Goal: Transaction & Acquisition: Purchase product/service

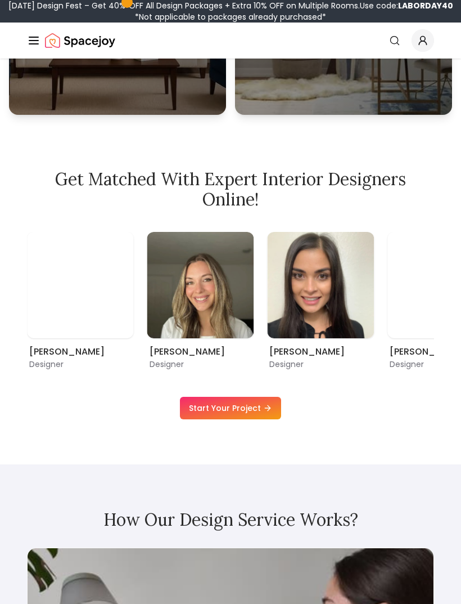
scroll to position [630, 0]
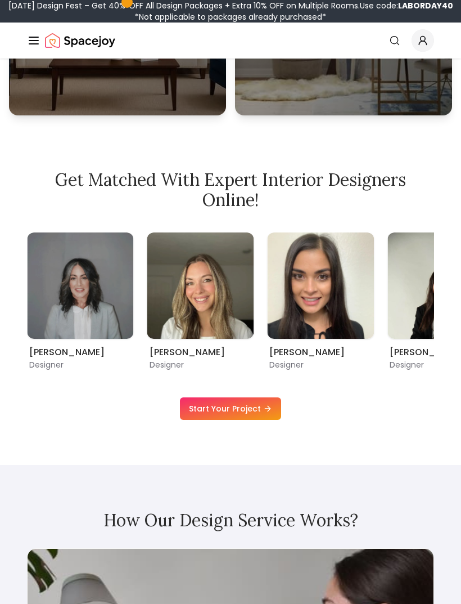
click at [383, 316] on div "Maria Castillero Designer Angela Amore Designer Tina Martidelcampo Designer Chr…" at bounding box center [230, 301] width 407 height 138
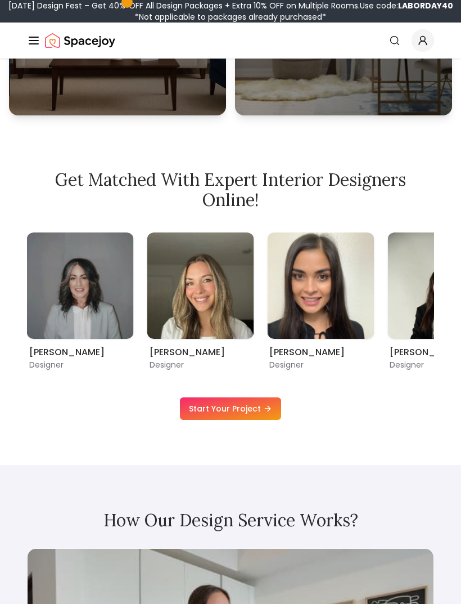
click at [372, 339] on img "8 / 9" at bounding box center [320, 285] width 107 height 107
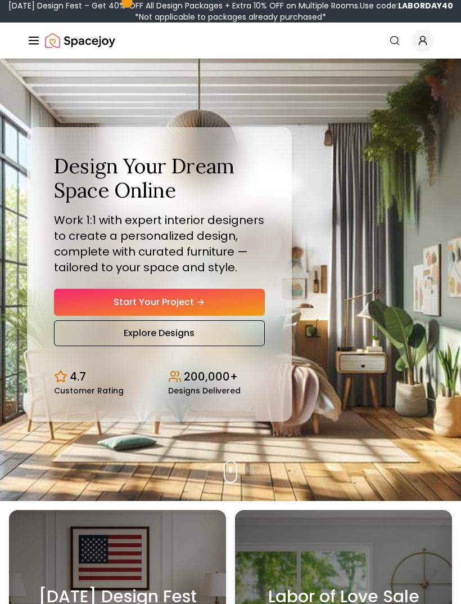
scroll to position [0, 0]
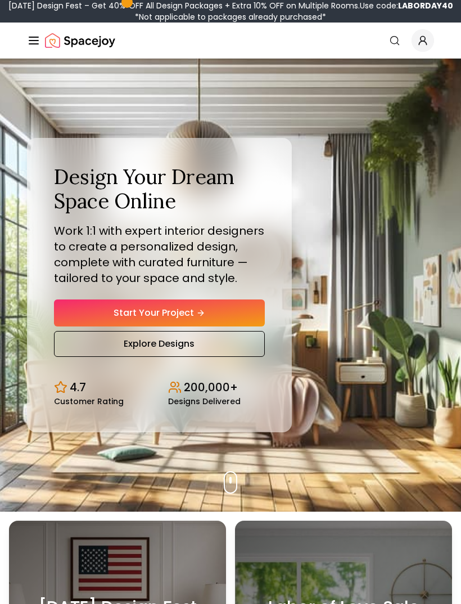
click at [240, 326] on link "Start Your Project" at bounding box center [159, 312] width 211 height 27
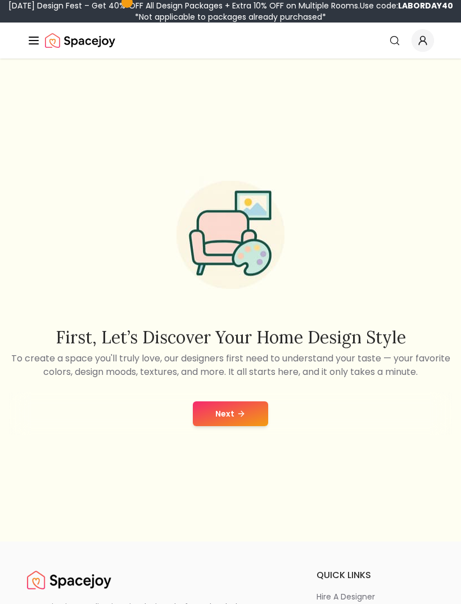
click at [245, 418] on icon at bounding box center [241, 413] width 9 height 9
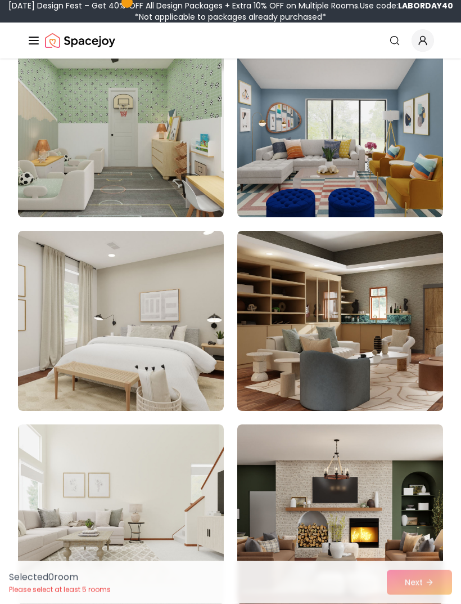
scroll to position [170, 0]
click at [186, 343] on img at bounding box center [121, 321] width 206 height 180
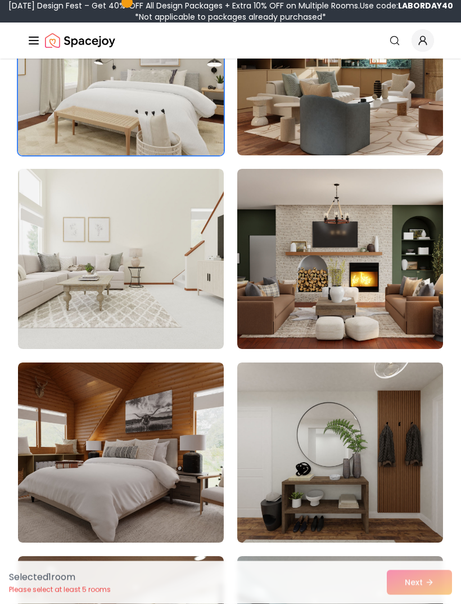
scroll to position [425, 0]
click at [197, 324] on img at bounding box center [121, 259] width 206 height 180
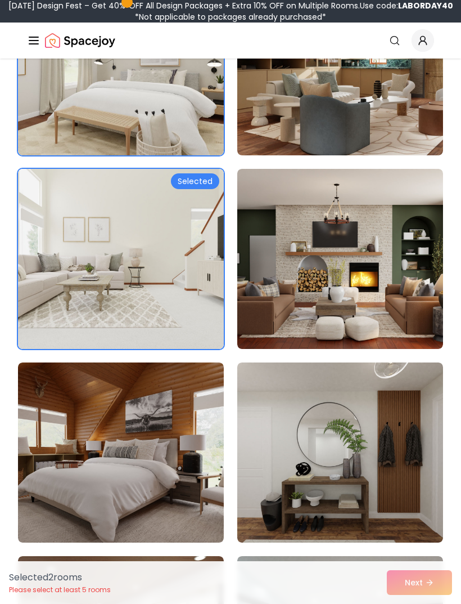
click at [403, 303] on img at bounding box center [340, 259] width 206 height 180
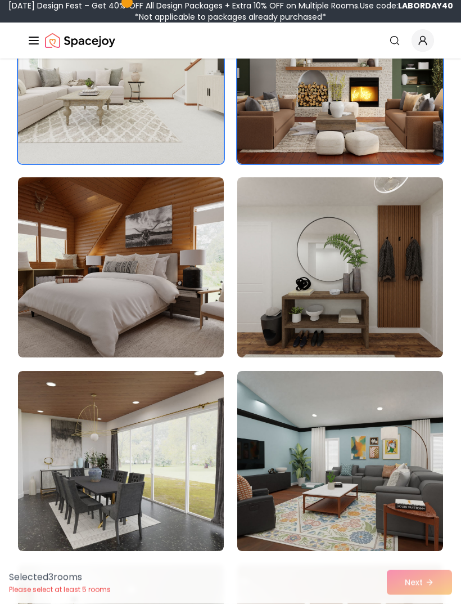
scroll to position [610, 0]
click at [404, 322] on img at bounding box center [340, 267] width 206 height 180
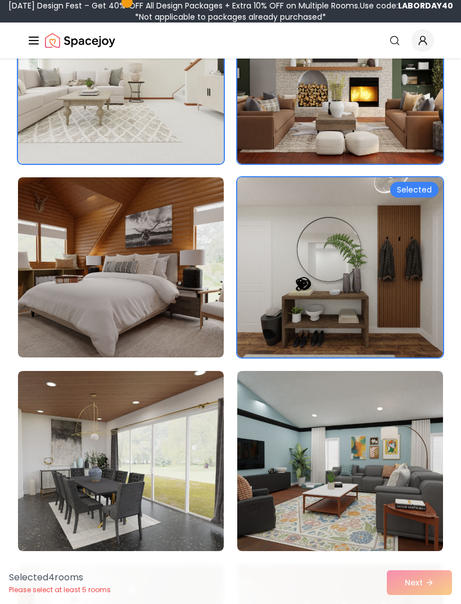
click at [406, 316] on img at bounding box center [340, 267] width 206 height 180
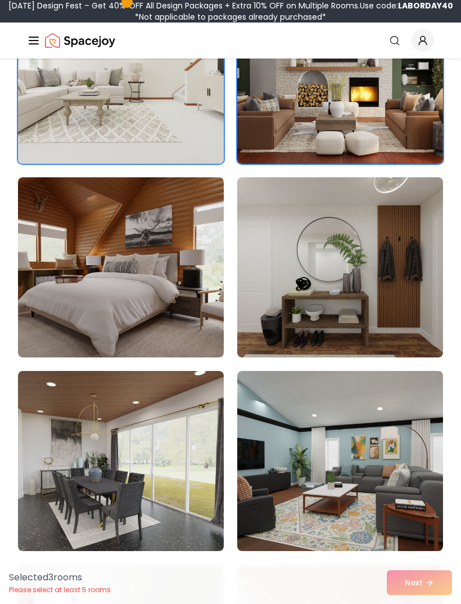
click at [405, 316] on img at bounding box center [340, 267] width 206 height 180
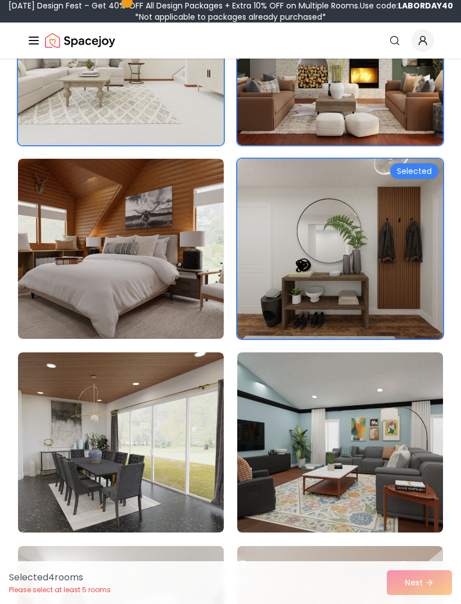
click at [195, 310] on img at bounding box center [121, 249] width 206 height 180
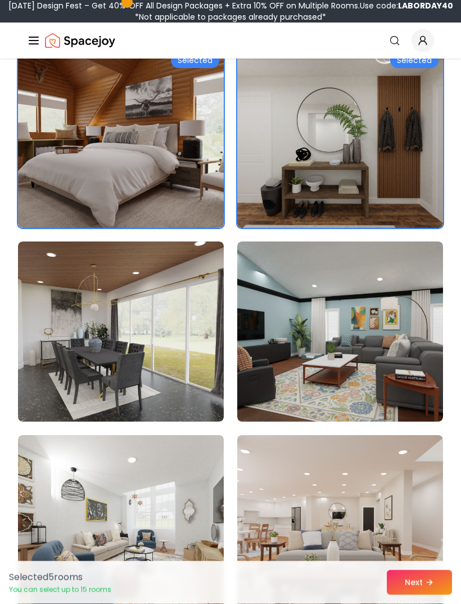
scroll to position [740, 0]
click at [205, 368] on img at bounding box center [121, 331] width 206 height 180
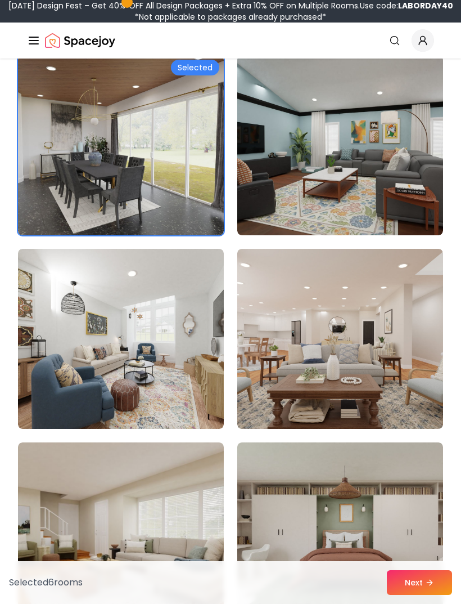
click at [380, 383] on img at bounding box center [340, 339] width 206 height 180
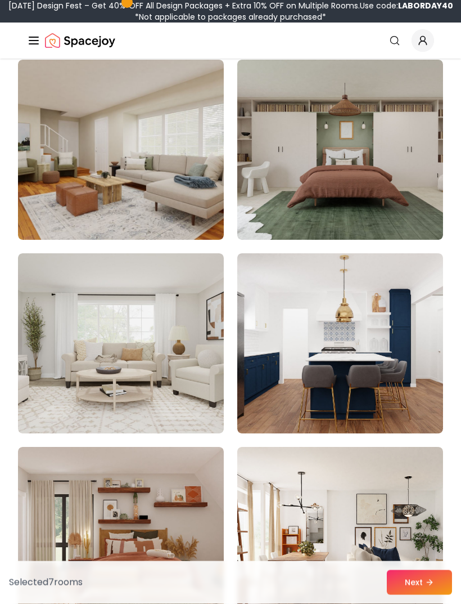
scroll to position [1308, 0]
click at [381, 362] on img at bounding box center [340, 343] width 206 height 180
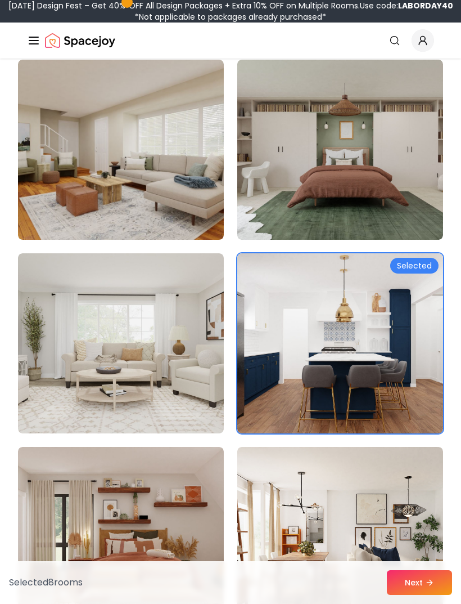
click at [211, 368] on img at bounding box center [121, 343] width 206 height 180
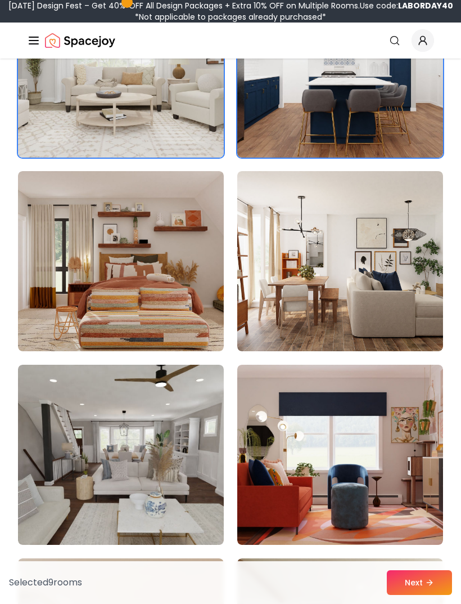
scroll to position [1605, 0]
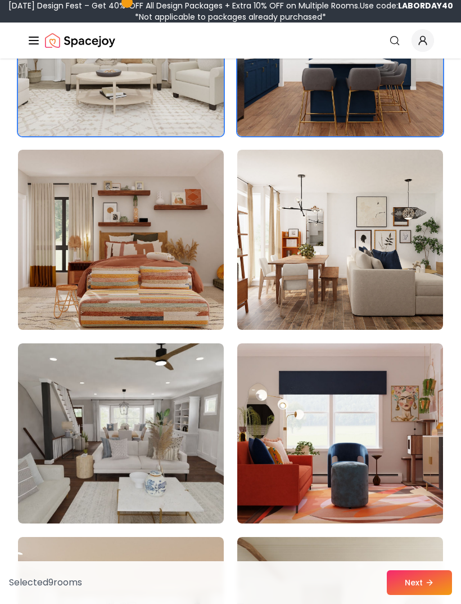
click at [189, 417] on img at bounding box center [121, 433] width 206 height 180
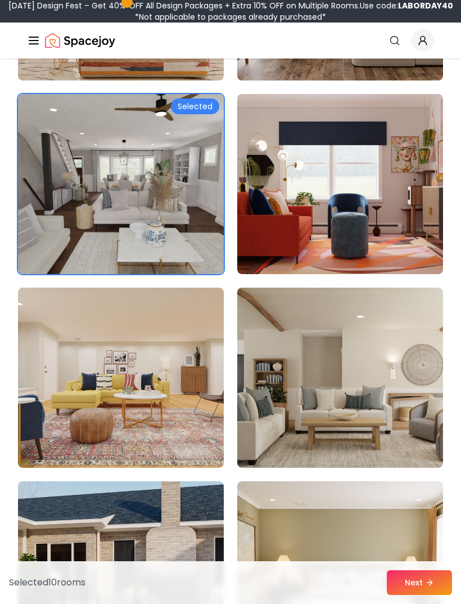
click at [389, 401] on img at bounding box center [340, 377] width 206 height 180
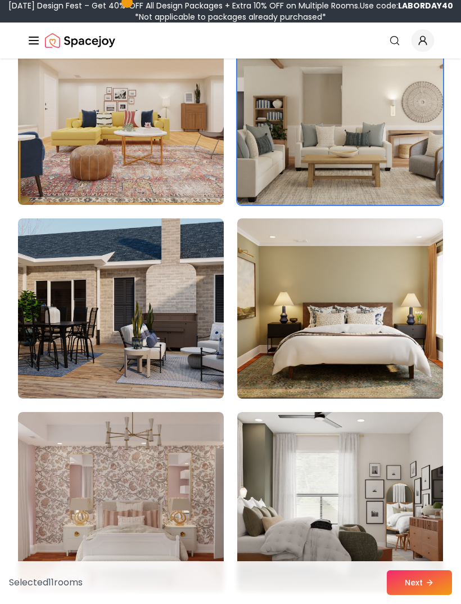
scroll to position [2121, 0]
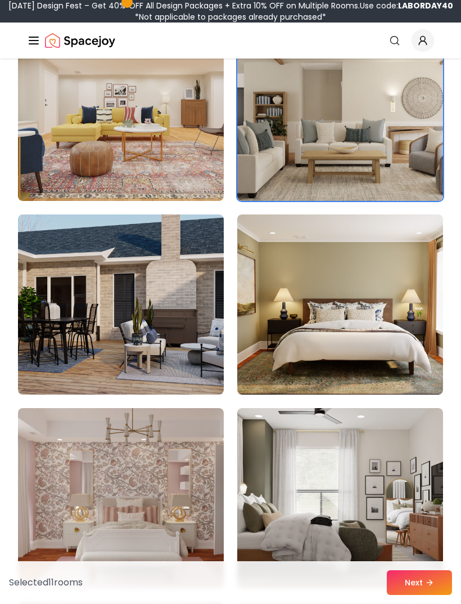
click at [199, 353] on img at bounding box center [121, 304] width 206 height 180
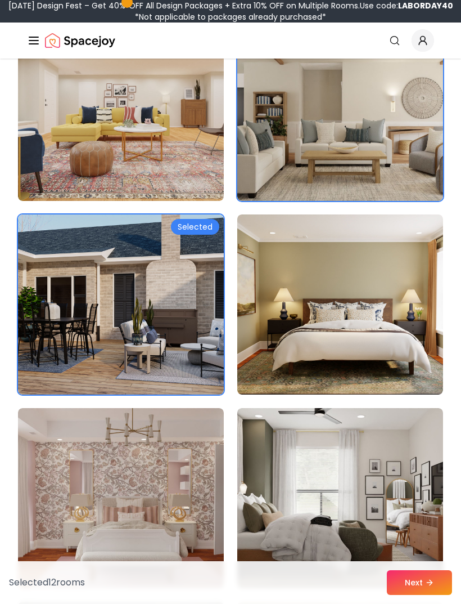
click at [196, 496] on img at bounding box center [121, 498] width 206 height 180
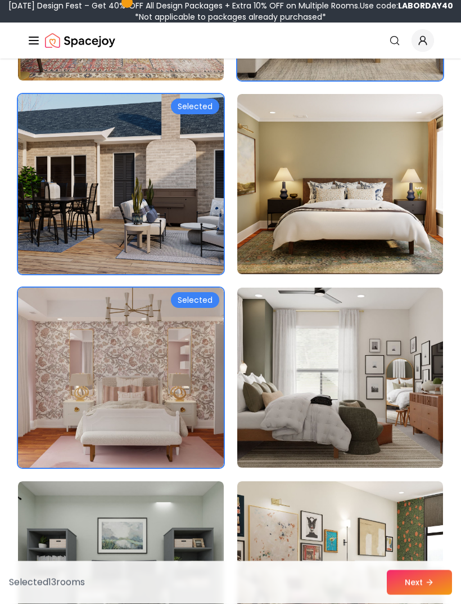
click at [407, 403] on img at bounding box center [340, 378] width 206 height 180
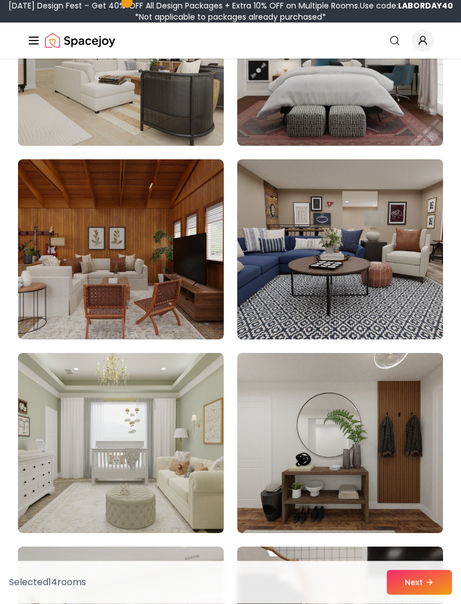
scroll to position [3337, 0]
click at [205, 493] on img at bounding box center [121, 443] width 206 height 180
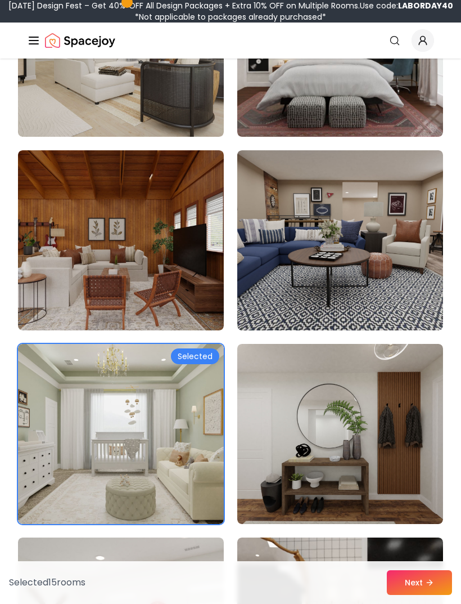
click at [402, 416] on img at bounding box center [340, 434] width 206 height 180
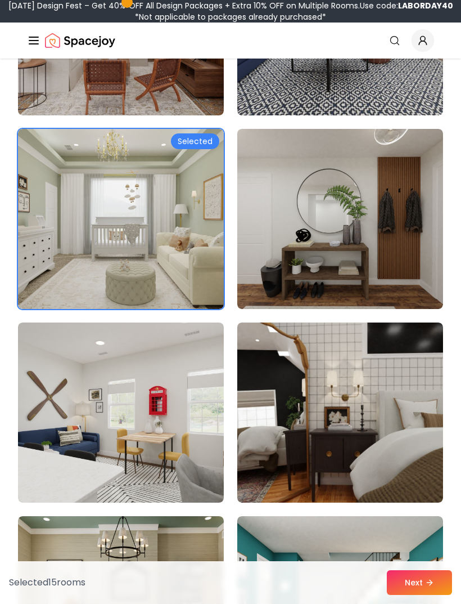
scroll to position [3562, 0]
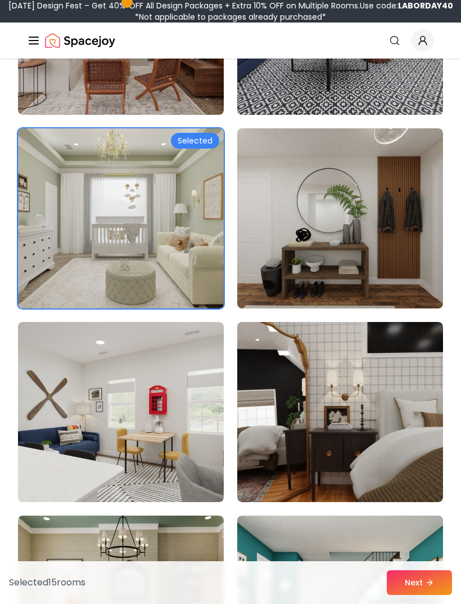
click at [394, 249] on img at bounding box center [340, 218] width 206 height 180
click at [402, 259] on img at bounding box center [340, 218] width 206 height 180
click at [401, 259] on img at bounding box center [340, 218] width 206 height 180
click at [347, 212] on img at bounding box center [340, 218] width 206 height 180
click at [375, 199] on img at bounding box center [340, 218] width 206 height 180
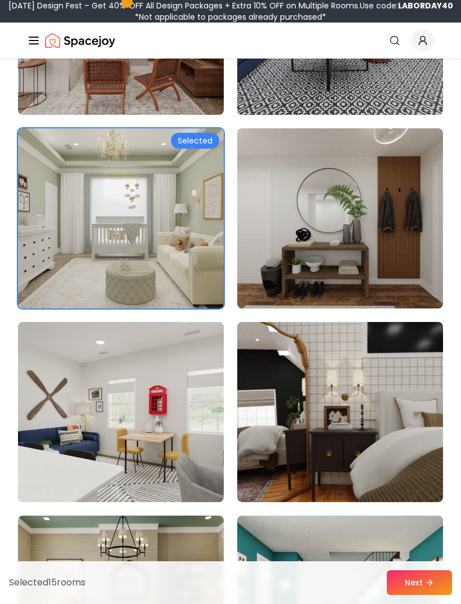
click at [356, 280] on img at bounding box center [340, 218] width 206 height 180
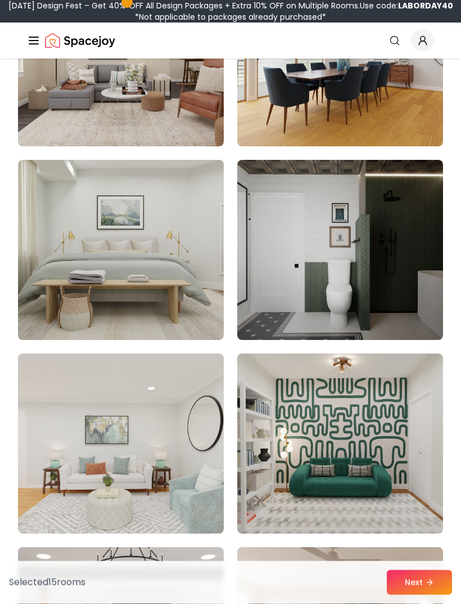
scroll to position [5659, 0]
click at [177, 316] on img at bounding box center [121, 250] width 206 height 180
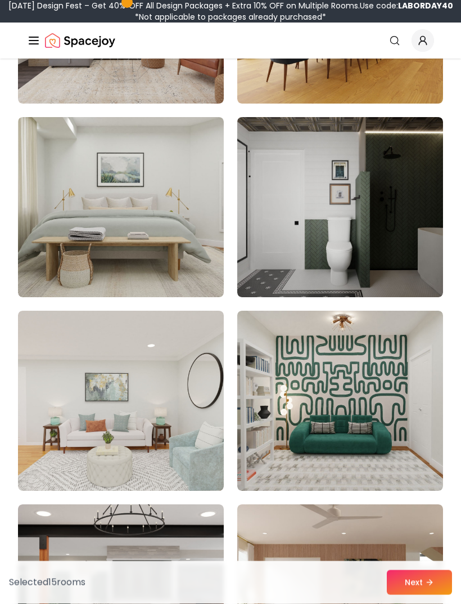
scroll to position [5702, 0]
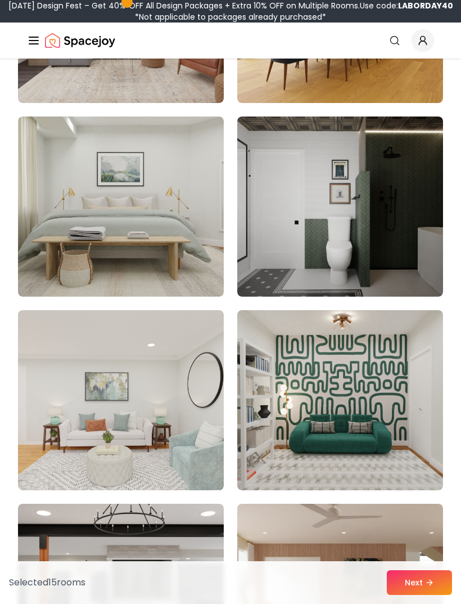
click at [402, 251] on img at bounding box center [340, 206] width 206 height 180
click at [408, 260] on img at bounding box center [340, 206] width 206 height 180
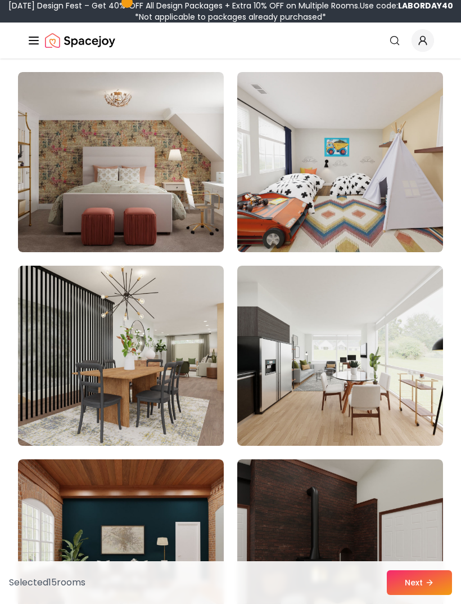
click at [413, 195] on img at bounding box center [340, 162] width 206 height 180
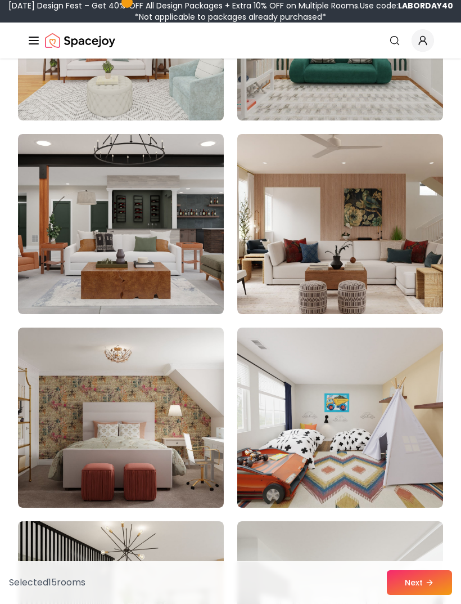
scroll to position [6070, 0]
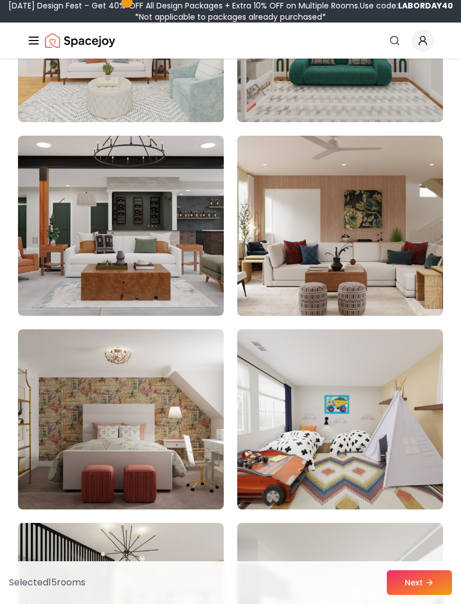
click at [436, 595] on button "Next" at bounding box center [419, 582] width 65 height 25
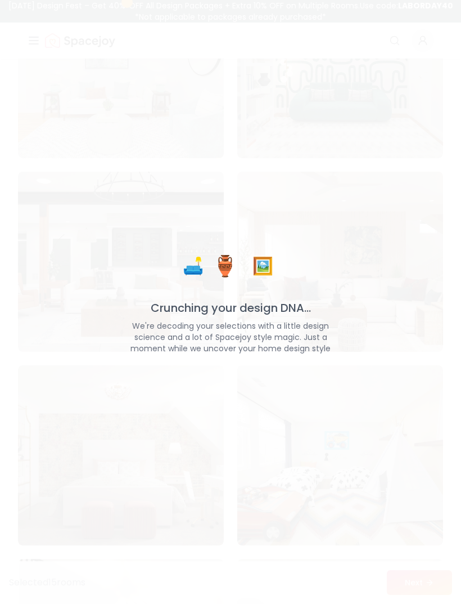
click at [401, 363] on div "🛋️ 🏺 🖼️ Crunching your design DNA... We're decoding your selections with a litt…" at bounding box center [230, 302] width 461 height 604
click at [404, 402] on div "🛋️ 🏺 🖼️ Crunching your design DNA... We're decoding your selections with a litt…" at bounding box center [230, 302] width 461 height 604
click at [426, 418] on div "🛋️ 🏺 🖼️ Crunching your design DNA... We're decoding your selections with a litt…" at bounding box center [230, 302] width 461 height 604
click at [431, 407] on div "🛋️ 🏺 🖼️ Crunching your design DNA... We're decoding your selections with a litt…" at bounding box center [230, 302] width 461 height 604
click at [433, 402] on div "🛋️ 🏺 🖼️ Crunching your design DNA... We're decoding your selections with a litt…" at bounding box center [230, 302] width 461 height 604
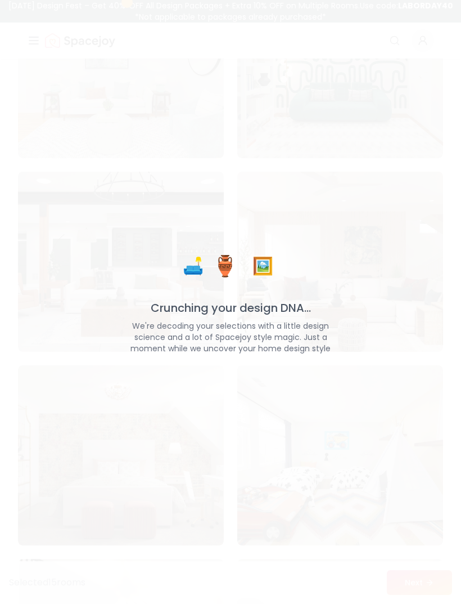
click at [437, 396] on div "🛋️ 🏺 🖼️ Crunching your design DNA... We're decoding your selections with a litt…" at bounding box center [230, 302] width 461 height 604
click at [436, 398] on div "🛋️ 🏺 🖼️ Crunching your design DNA... We're decoding your selections with a litt…" at bounding box center [230, 302] width 461 height 604
click at [424, 425] on div "🛋️ 🏺 🖼️ Crunching your design DNA... We're decoding your selections with a litt…" at bounding box center [230, 302] width 461 height 604
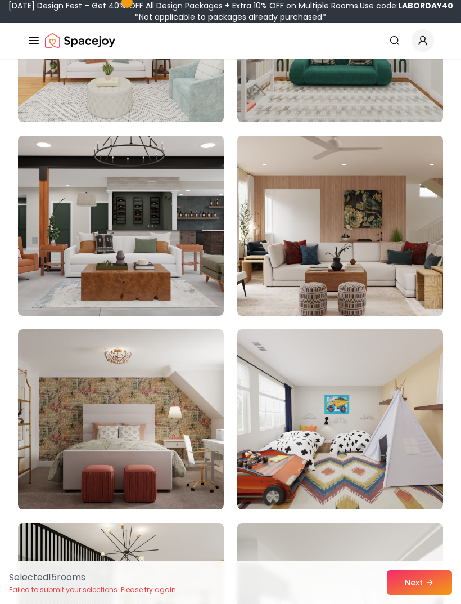
click at [416, 289] on img at bounding box center [340, 226] width 206 height 180
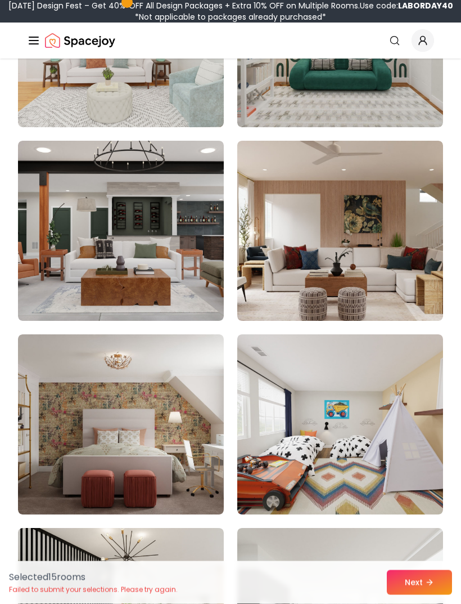
scroll to position [6065, 0]
click at [391, 413] on img at bounding box center [340, 424] width 206 height 180
click at [395, 419] on img at bounding box center [340, 424] width 206 height 180
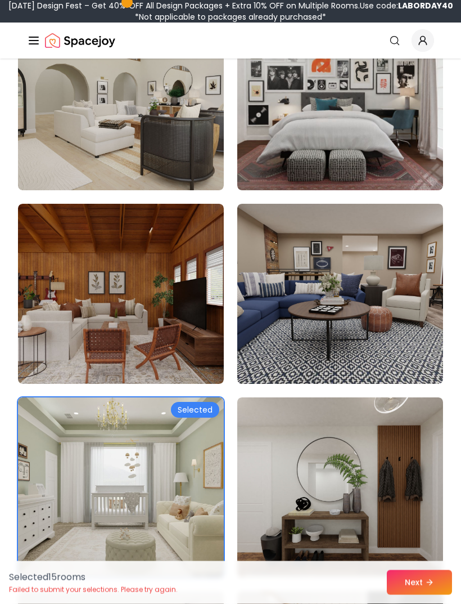
scroll to position [3293, 0]
click at [198, 460] on img at bounding box center [121, 487] width 206 height 180
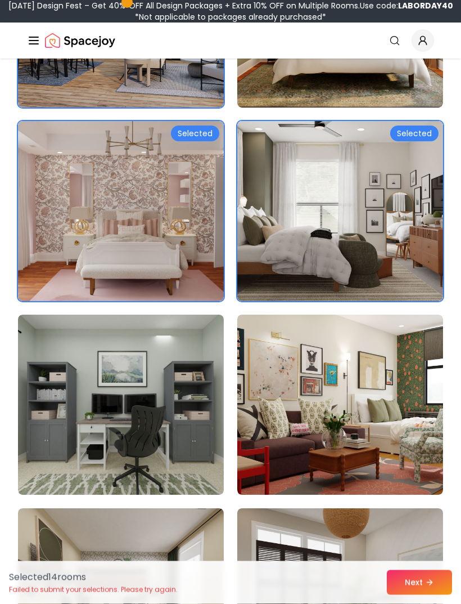
scroll to position [2408, 0]
click at [351, 242] on img at bounding box center [340, 211] width 206 height 180
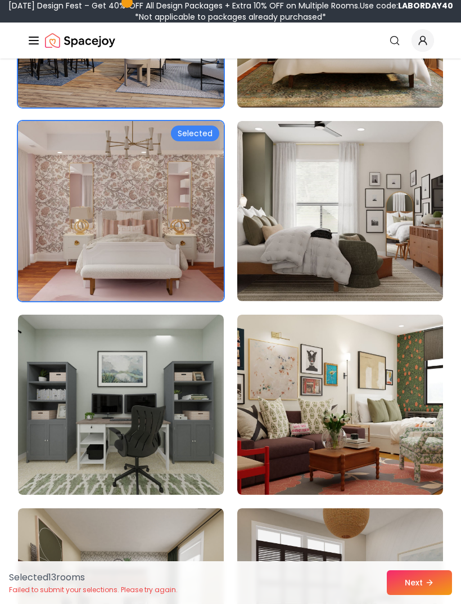
click at [196, 233] on img at bounding box center [121, 211] width 206 height 180
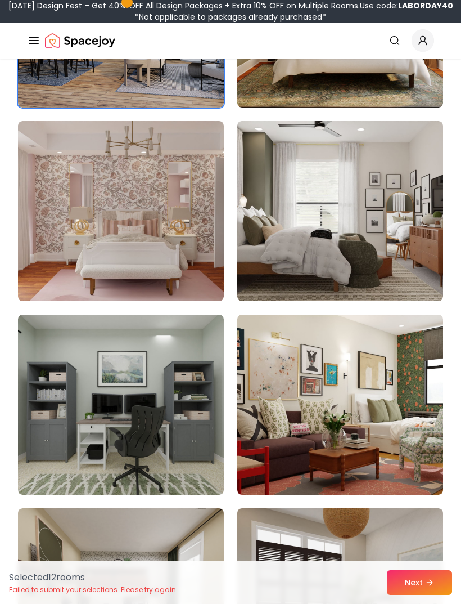
click at [181, 245] on img at bounding box center [121, 211] width 206 height 180
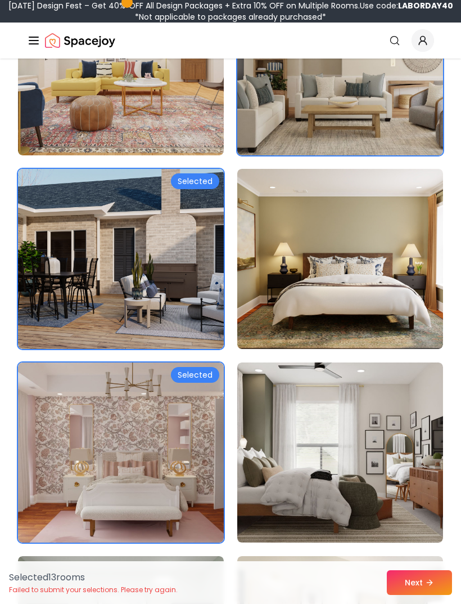
click at [195, 268] on img at bounding box center [121, 259] width 206 height 180
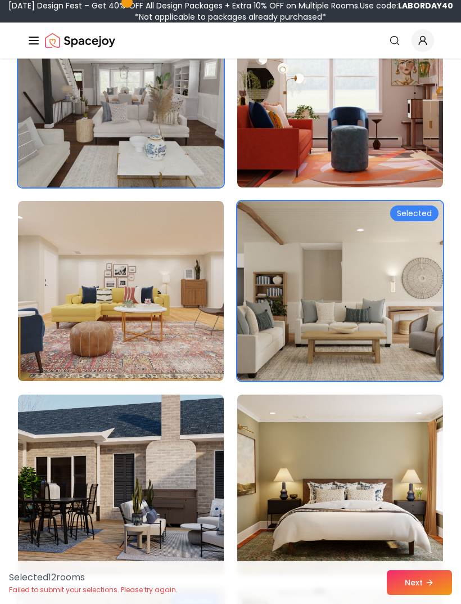
click at [363, 332] on img at bounding box center [340, 291] width 206 height 180
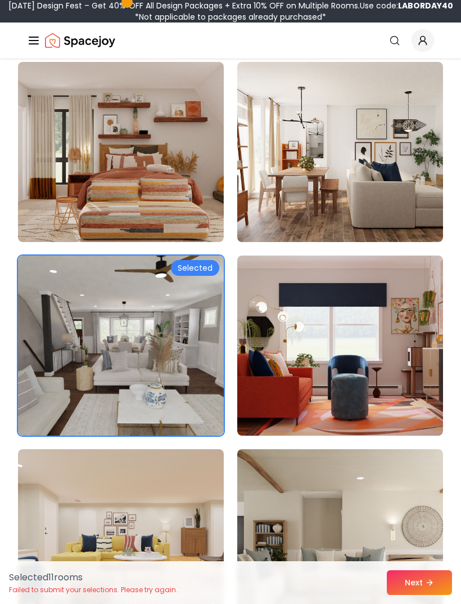
click at [201, 347] on img at bounding box center [121, 345] width 206 height 180
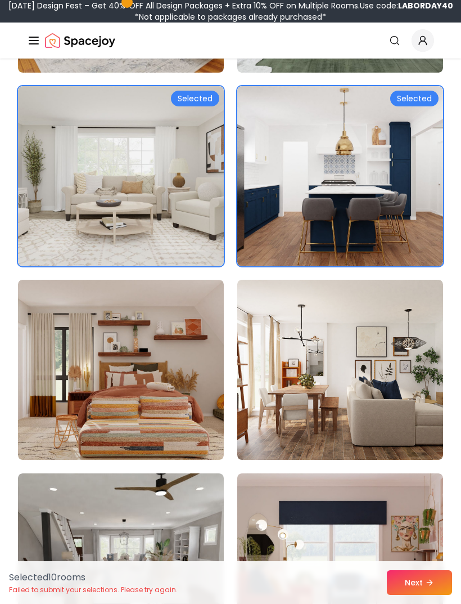
click at [387, 205] on img at bounding box center [340, 176] width 206 height 180
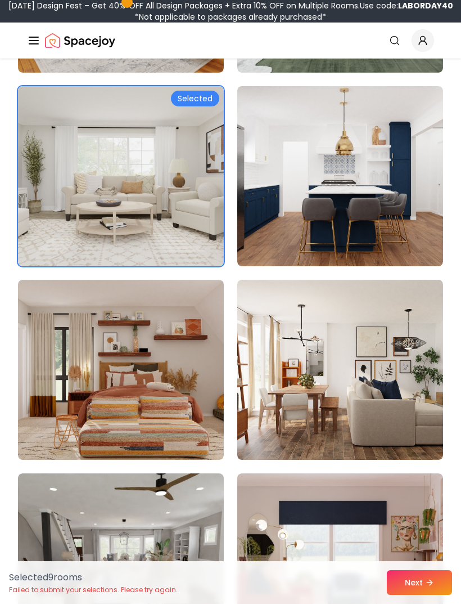
click at [195, 213] on img at bounding box center [121, 176] width 206 height 180
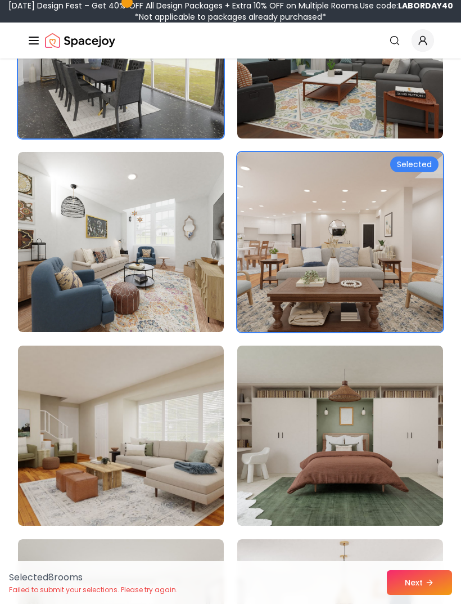
click at [373, 263] on img at bounding box center [340, 242] width 206 height 180
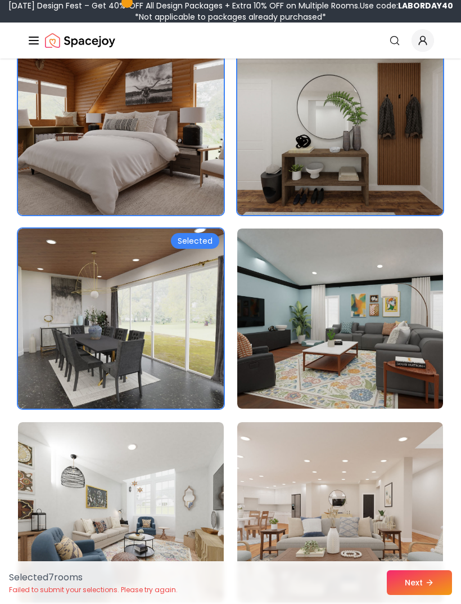
scroll to position [754, 0]
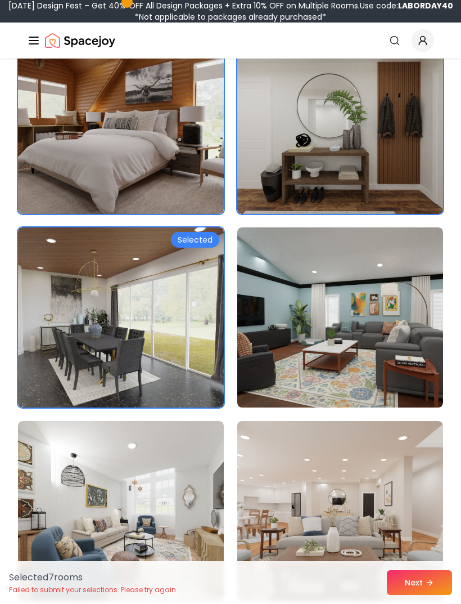
click at [203, 295] on img at bounding box center [121, 317] width 206 height 180
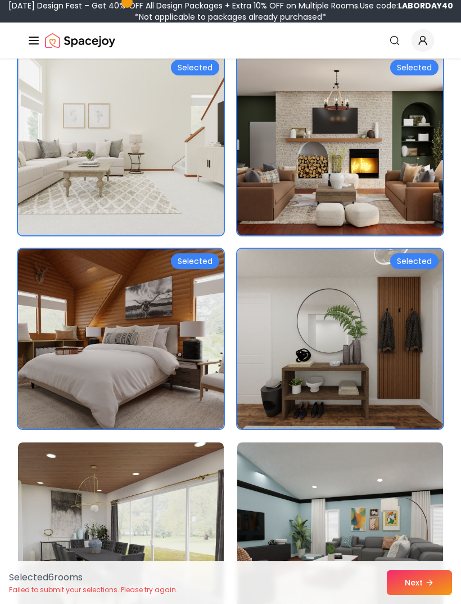
scroll to position [532, 0]
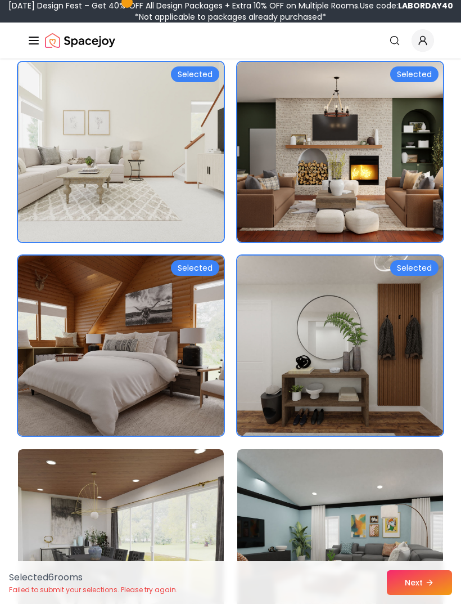
click at [182, 332] on img at bounding box center [121, 345] width 206 height 180
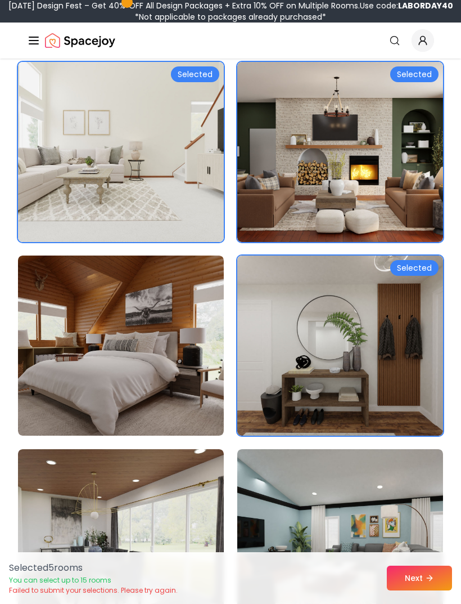
click at [216, 194] on img at bounding box center [121, 152] width 206 height 180
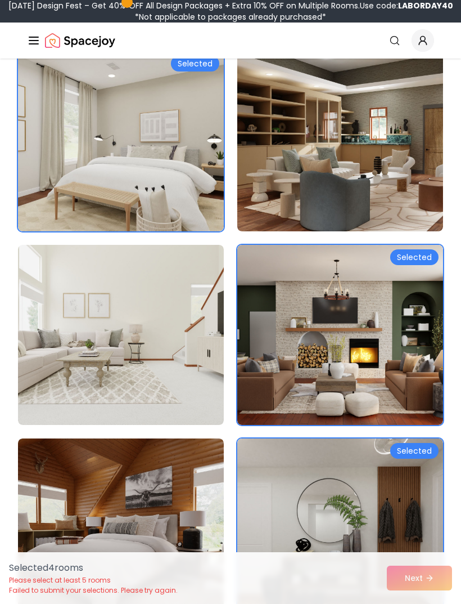
scroll to position [339, 0]
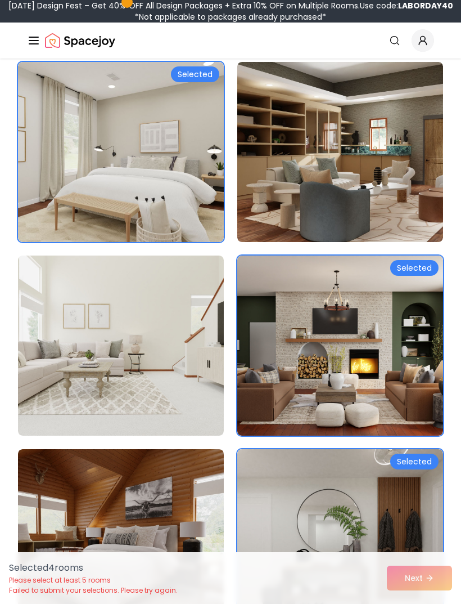
click at [371, 351] on img at bounding box center [340, 345] width 206 height 180
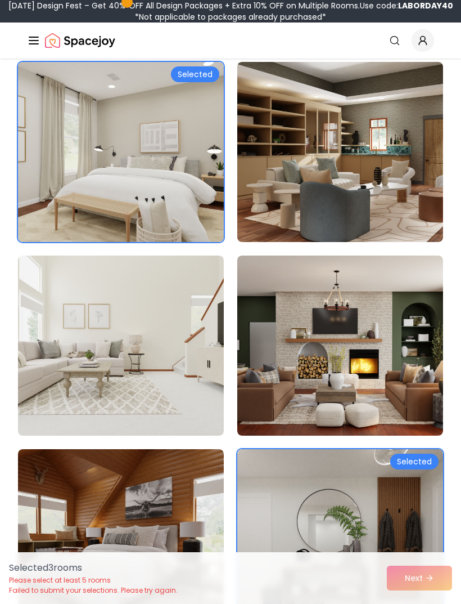
click at [391, 480] on img at bounding box center [340, 539] width 206 height 180
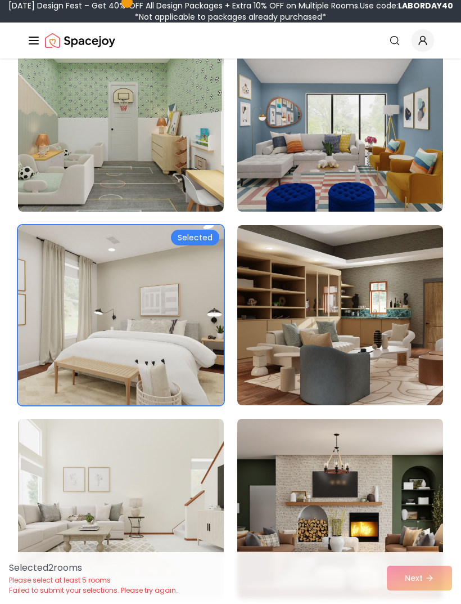
click at [213, 320] on img at bounding box center [121, 315] width 206 height 180
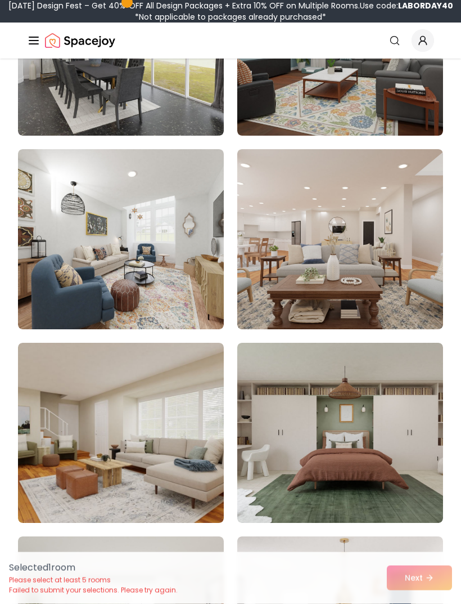
scroll to position [1041, 0]
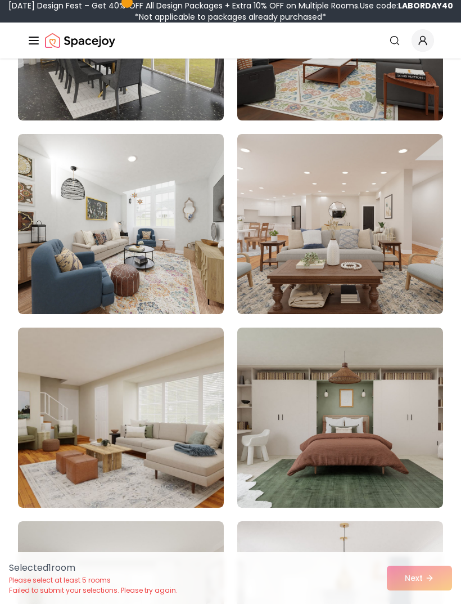
click at [409, 263] on img at bounding box center [340, 224] width 206 height 180
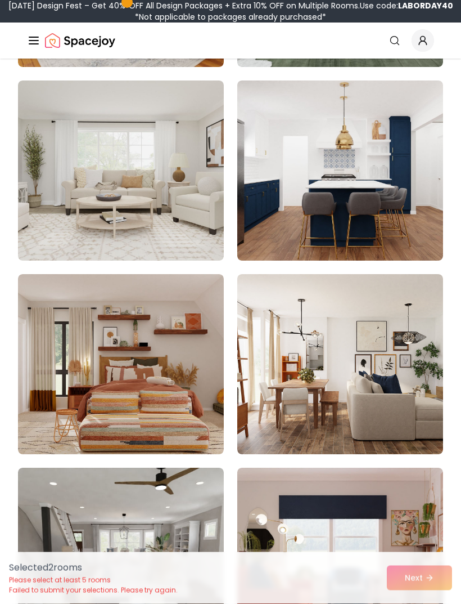
scroll to position [1481, 0]
click at [419, 221] on img at bounding box center [340, 170] width 206 height 180
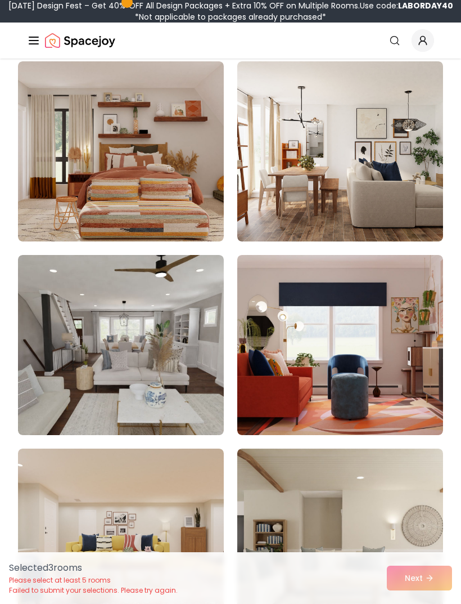
scroll to position [1711, 0]
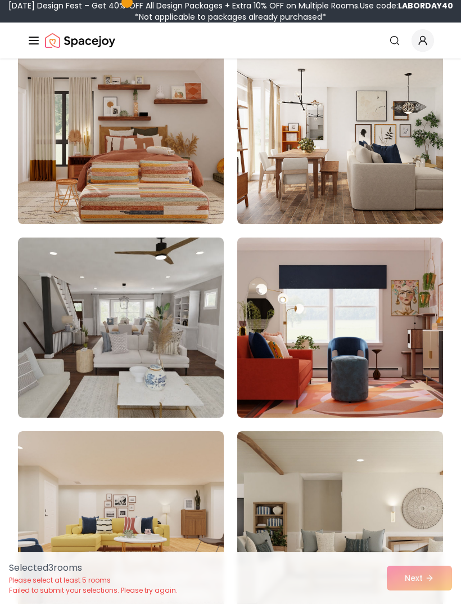
click at [214, 359] on img at bounding box center [121, 327] width 206 height 180
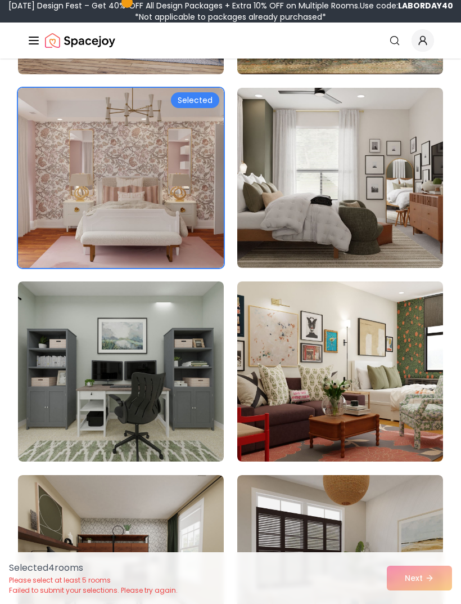
scroll to position [2434, 0]
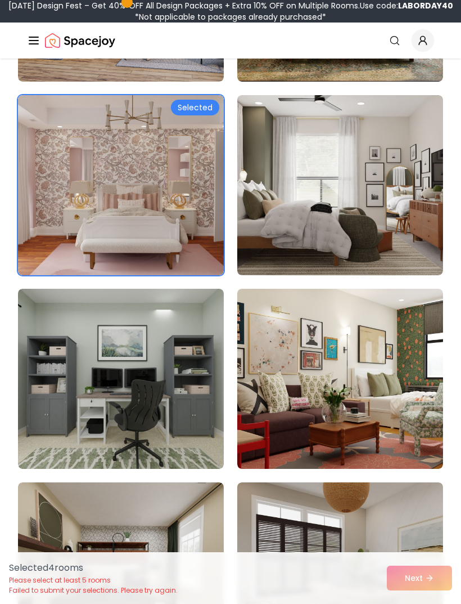
click at [387, 229] on img at bounding box center [340, 185] width 206 height 180
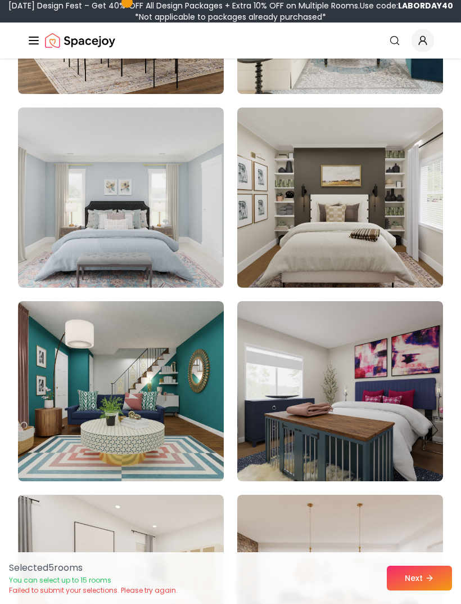
click at [210, 259] on img at bounding box center [121, 197] width 206 height 180
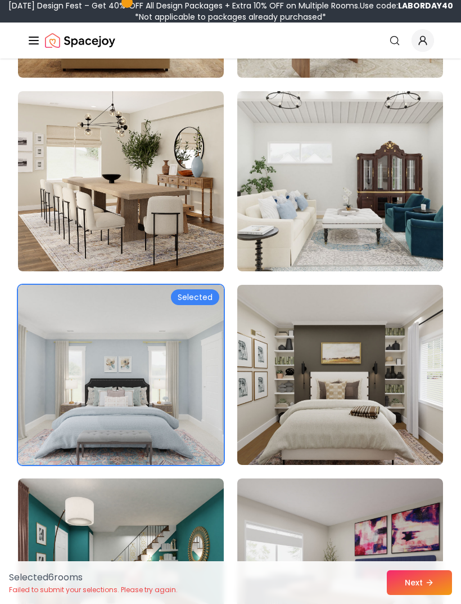
scroll to position [8436, 0]
click at [431, 579] on icon at bounding box center [429, 582] width 9 height 9
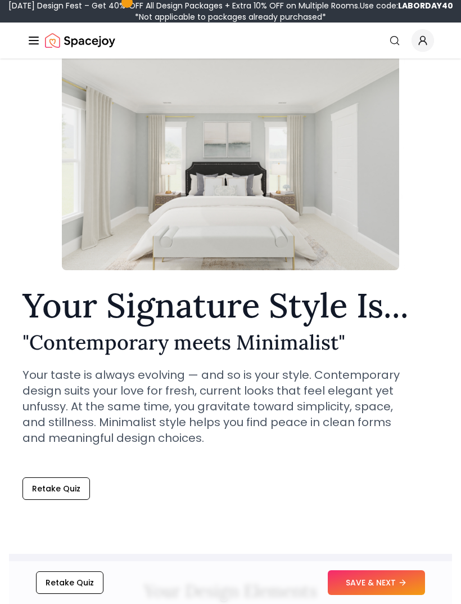
scroll to position [67, 0]
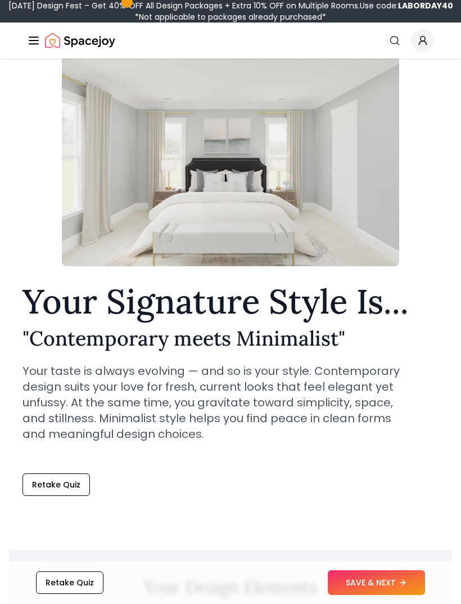
click at [70, 485] on button "Retake Quiz" at bounding box center [57, 484] width 68 height 23
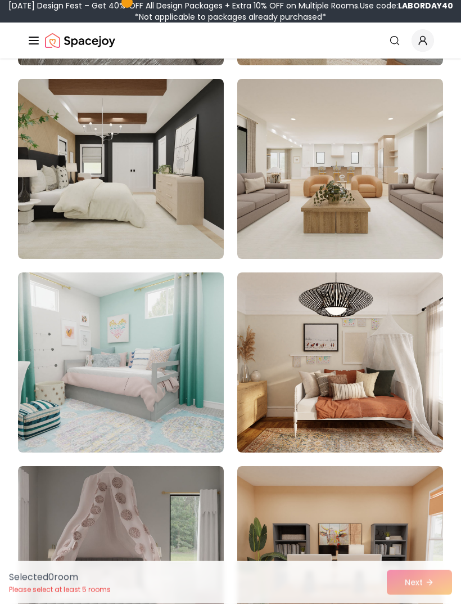
scroll to position [1096, 0]
click at [189, 385] on img at bounding box center [121, 362] width 206 height 180
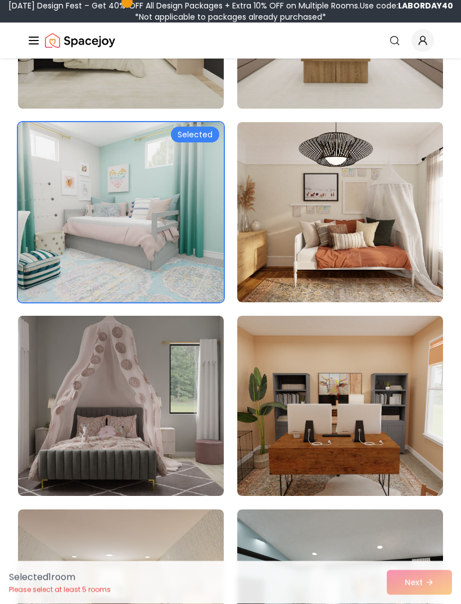
scroll to position [1268, 0]
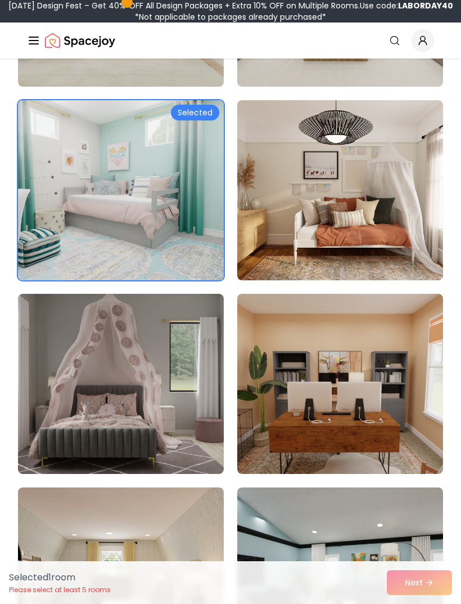
click at [219, 397] on img at bounding box center [121, 384] width 206 height 180
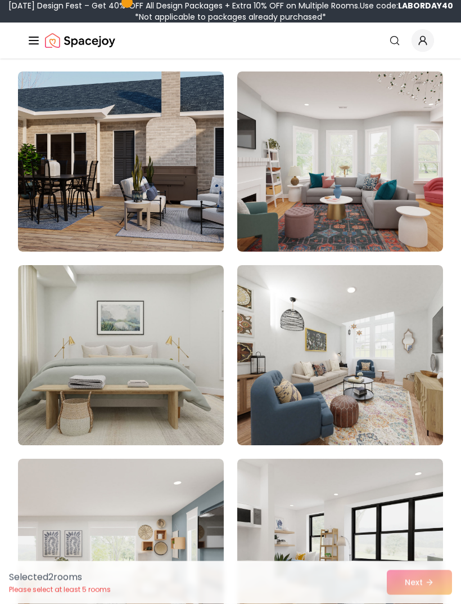
scroll to position [5360, 0]
click at [183, 210] on img at bounding box center [121, 161] width 206 height 180
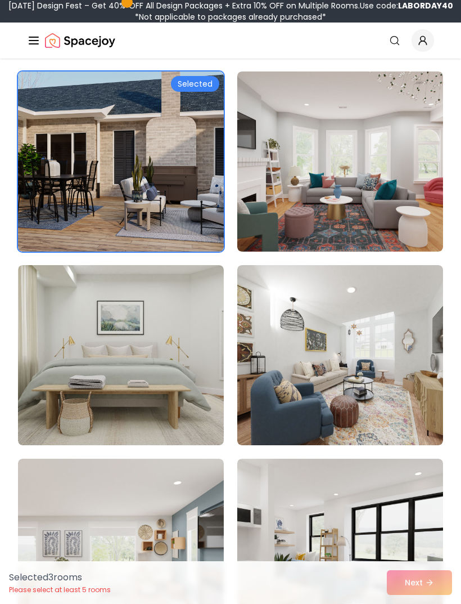
click at [195, 357] on img at bounding box center [121, 355] width 206 height 180
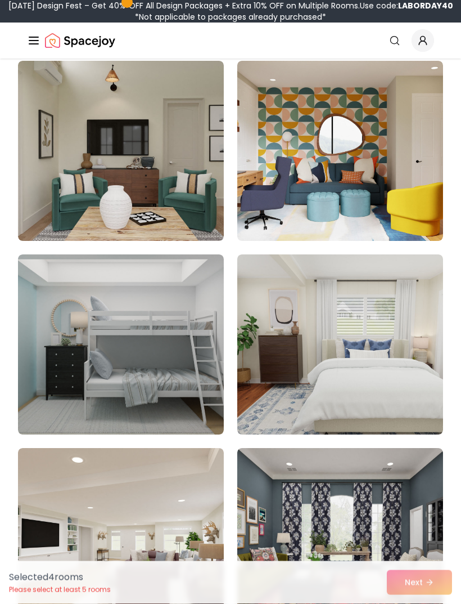
scroll to position [6919, 0]
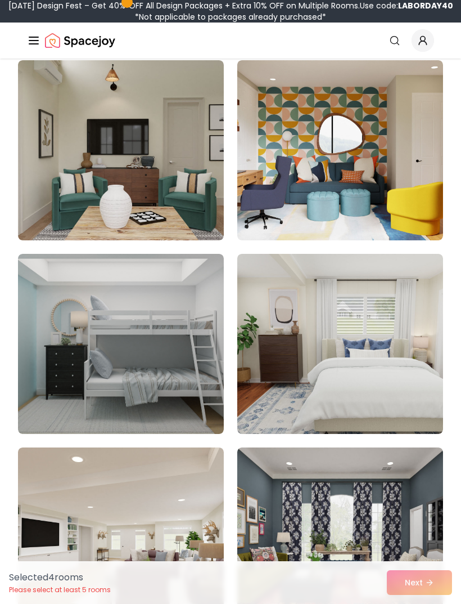
click at [185, 376] on img at bounding box center [121, 344] width 206 height 180
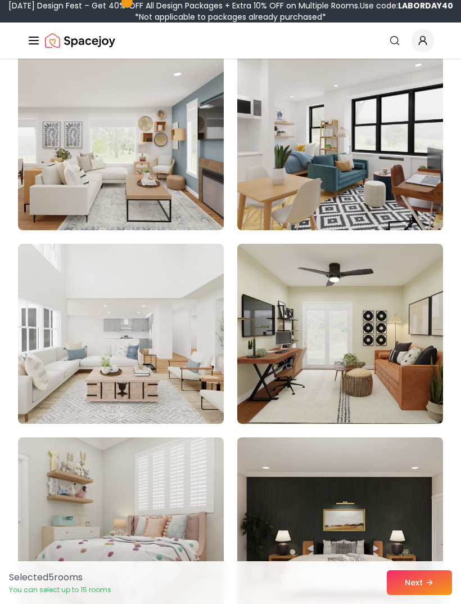
scroll to position [5759, 0]
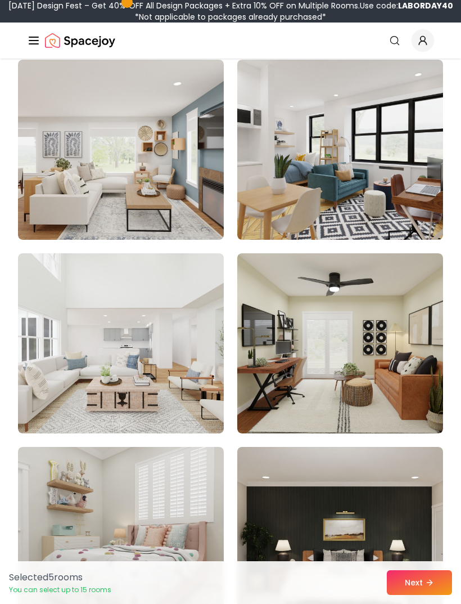
click at [208, 332] on img at bounding box center [121, 343] width 206 height 180
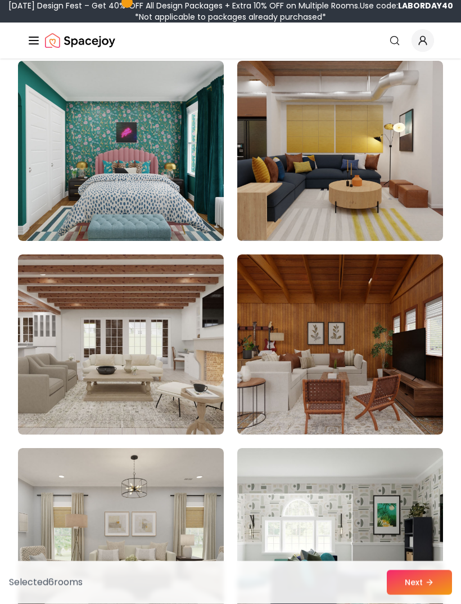
scroll to position [3239, 0]
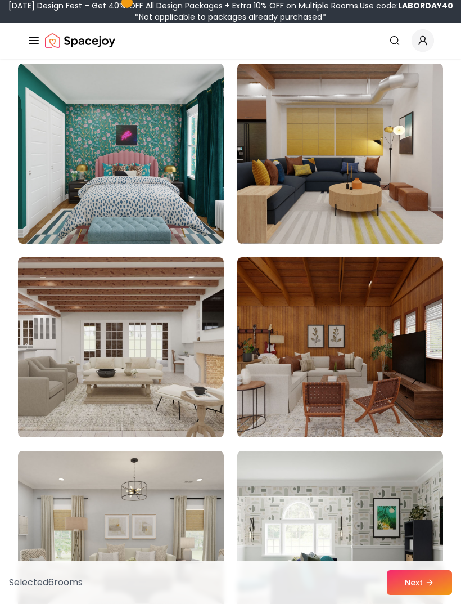
click at [187, 344] on img at bounding box center [121, 347] width 206 height 180
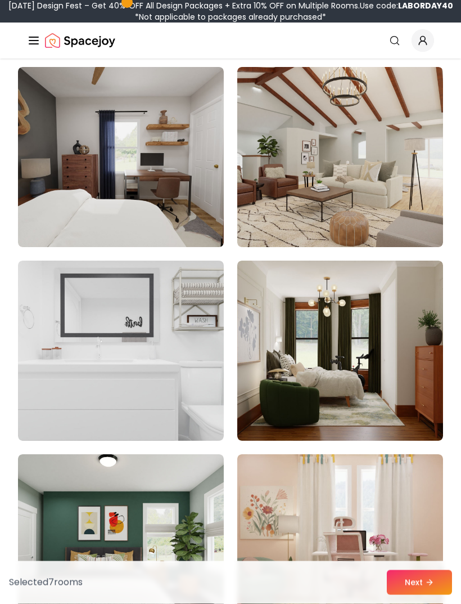
scroll to position [2462, 0]
click at [376, 353] on img at bounding box center [340, 350] width 206 height 180
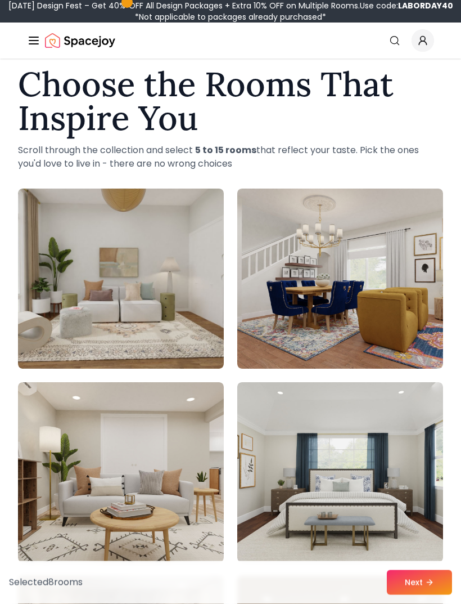
scroll to position [17, 0]
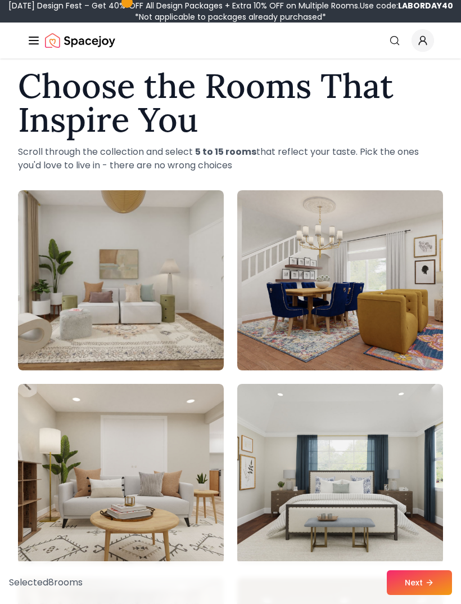
click at [358, 470] on img at bounding box center [340, 474] width 206 height 180
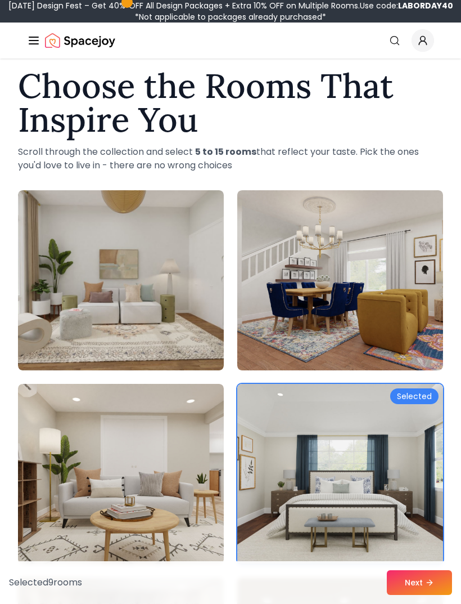
scroll to position [0, 0]
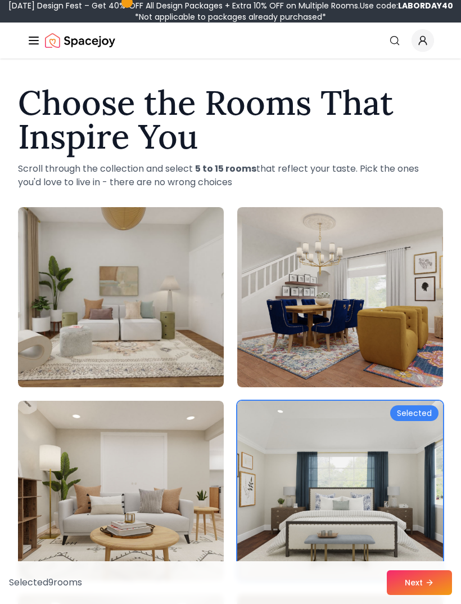
click at [438, 581] on button "Next" at bounding box center [419, 582] width 65 height 25
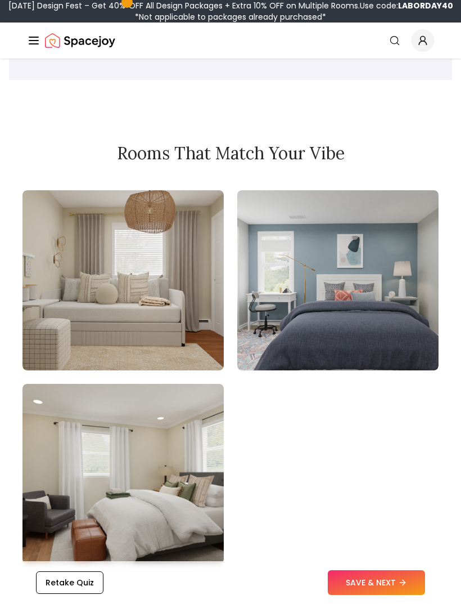
scroll to position [1481, 0]
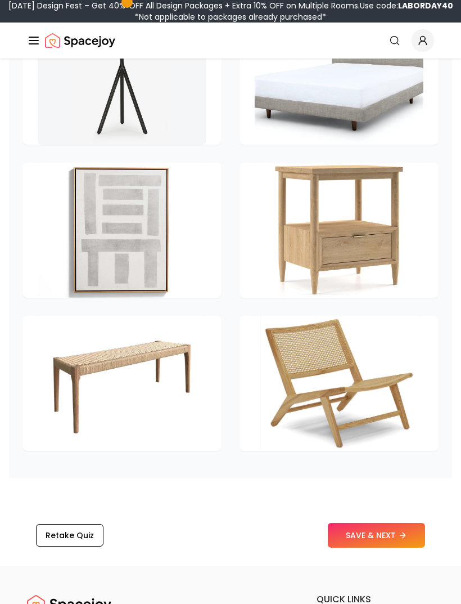
click at [414, 547] on button "SAVE & NEXT" at bounding box center [376, 535] width 97 height 25
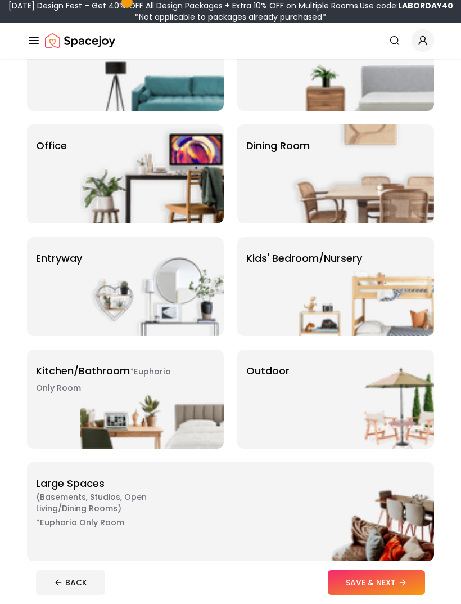
scroll to position [146, 0]
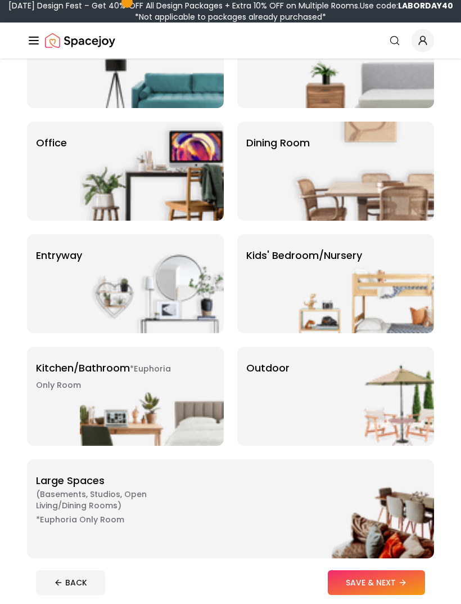
click at [395, 308] on img at bounding box center [362, 283] width 144 height 99
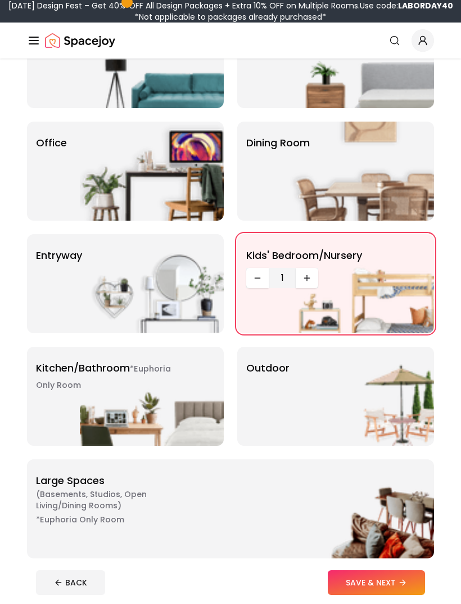
click at [398, 277] on img at bounding box center [362, 283] width 144 height 99
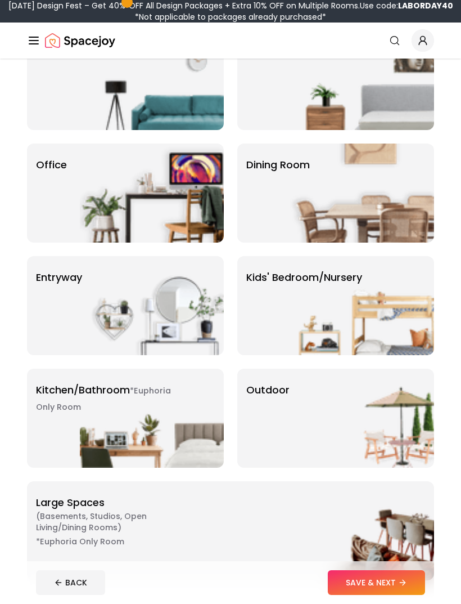
scroll to position [128, 0]
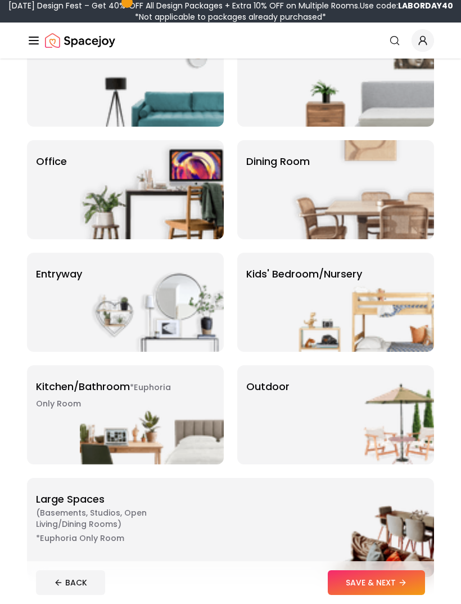
click at [399, 309] on img at bounding box center [362, 302] width 144 height 99
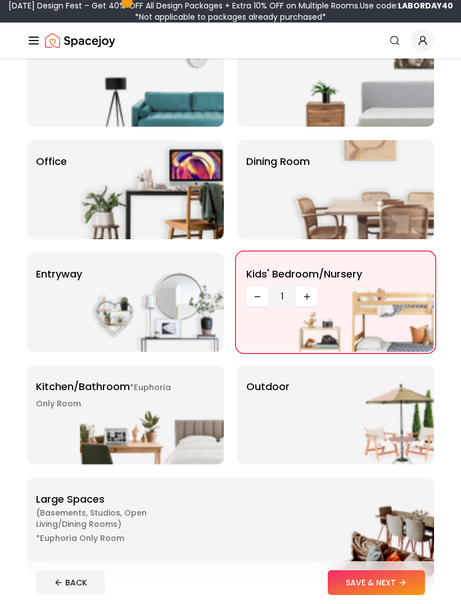
click at [415, 595] on button "SAVE & NEXT" at bounding box center [376, 582] width 97 height 25
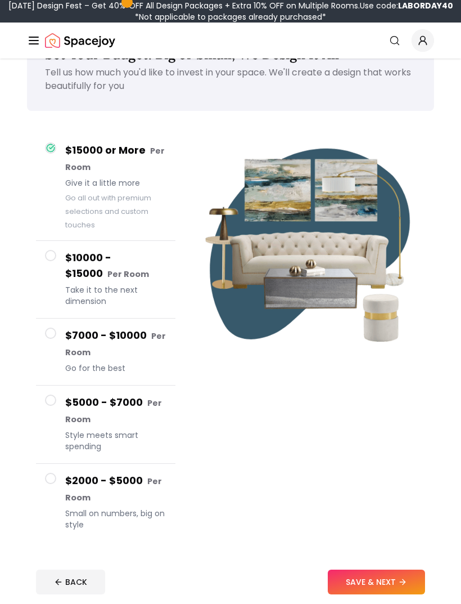
scroll to position [44, 0]
click at [61, 407] on button "$5000 - $7000 Per Room Style meets smart spending" at bounding box center [106, 424] width 140 height 78
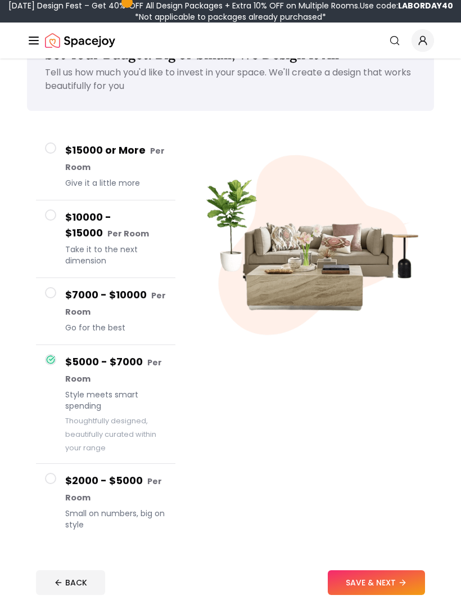
click at [69, 479] on h4 "$2000 - $5000 Per Room" at bounding box center [115, 489] width 101 height 33
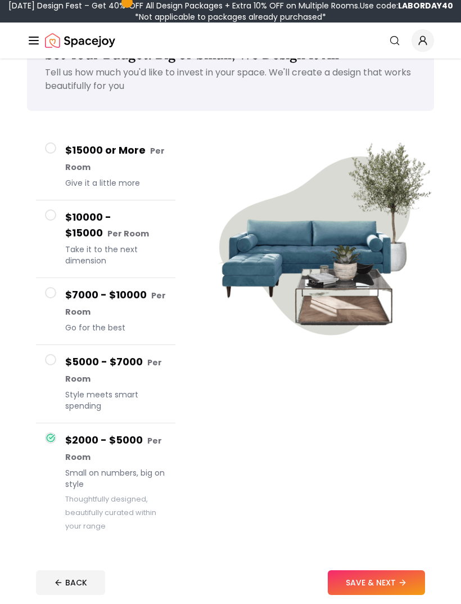
click at [396, 586] on button "SAVE & NEXT" at bounding box center [376, 582] width 97 height 25
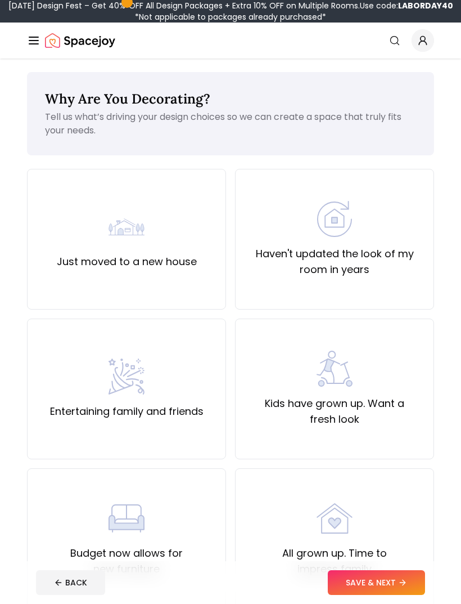
click at [398, 282] on div "Haven't updated the look of my room in years" at bounding box center [334, 239] width 199 height 141
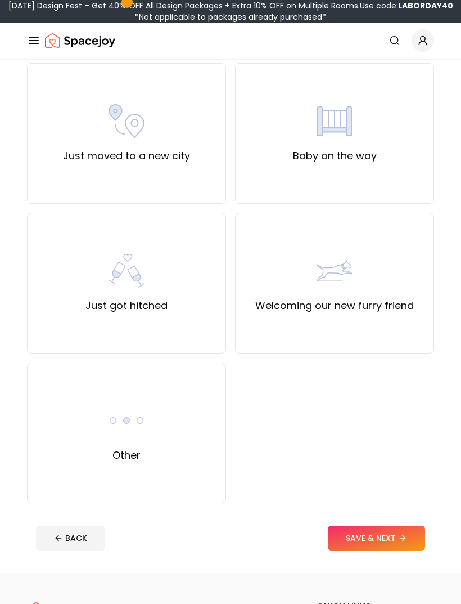
click at [209, 429] on div "Other" at bounding box center [126, 432] width 199 height 141
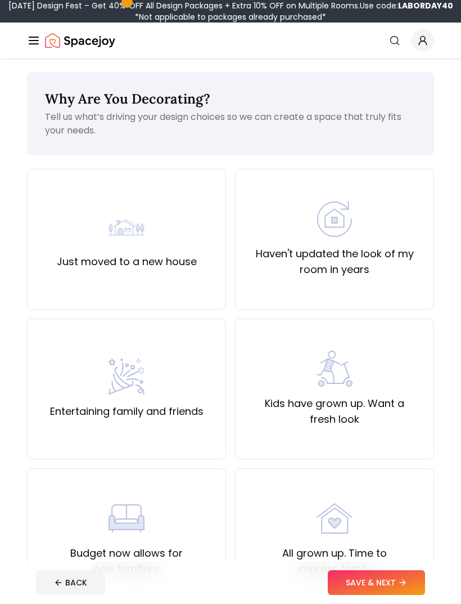
click at [388, 278] on div "Haven't updated the look of my room in years" at bounding box center [334, 239] width 199 height 141
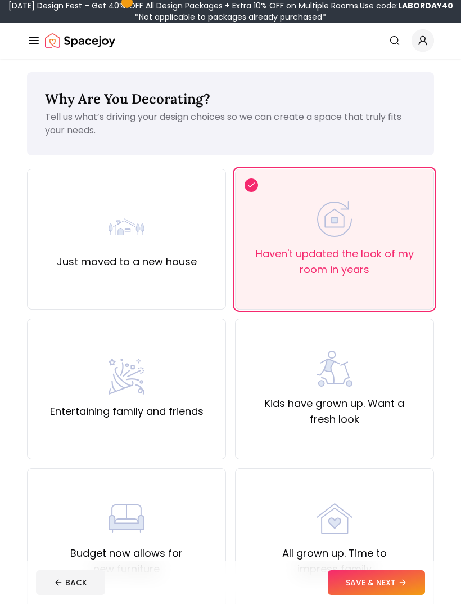
click at [397, 577] on button "SAVE & NEXT" at bounding box center [376, 582] width 97 height 25
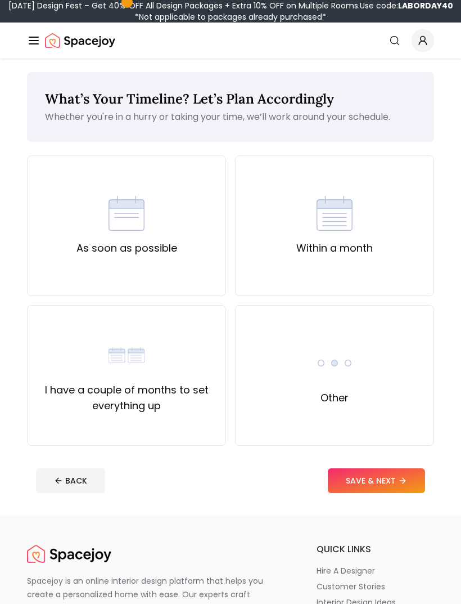
click at [189, 253] on div "As soon as possible" at bounding box center [126, 225] width 199 height 141
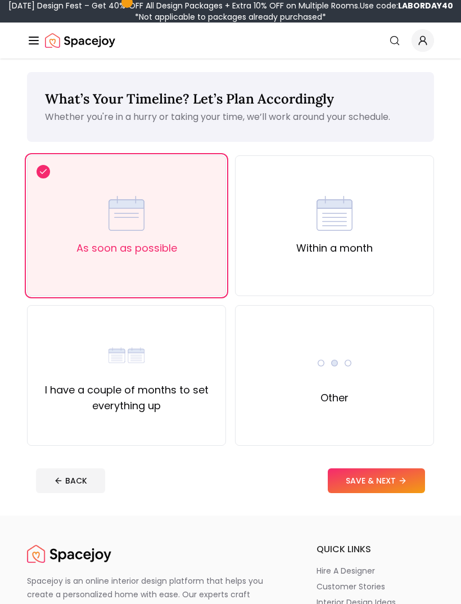
click at [396, 474] on button "SAVE & NEXT" at bounding box center [376, 480] width 97 height 25
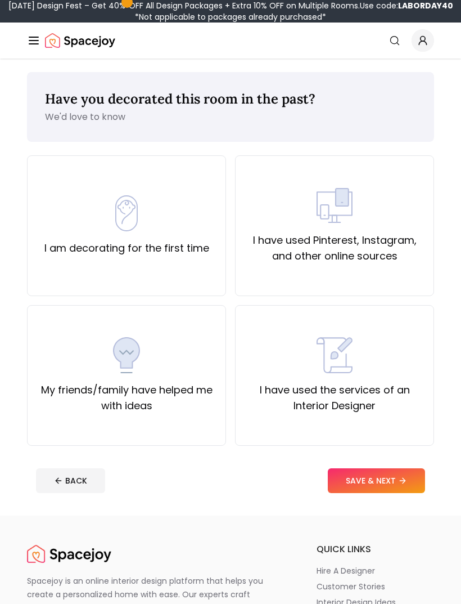
click at [401, 244] on label "I have used Pinterest, Instagram, and other online sources" at bounding box center [335, 248] width 180 height 32
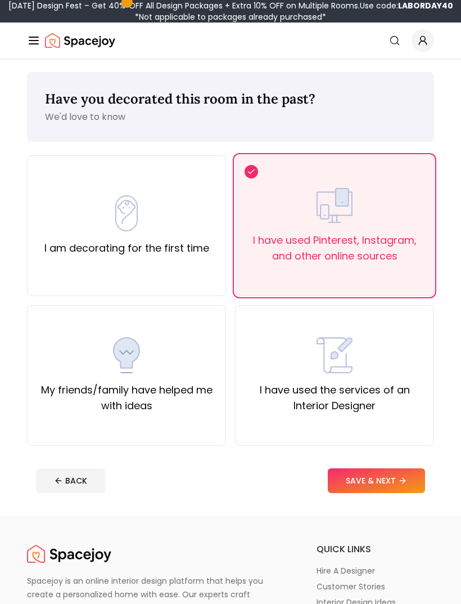
click at [395, 474] on button "SAVE & NEXT" at bounding box center [376, 480] width 97 height 25
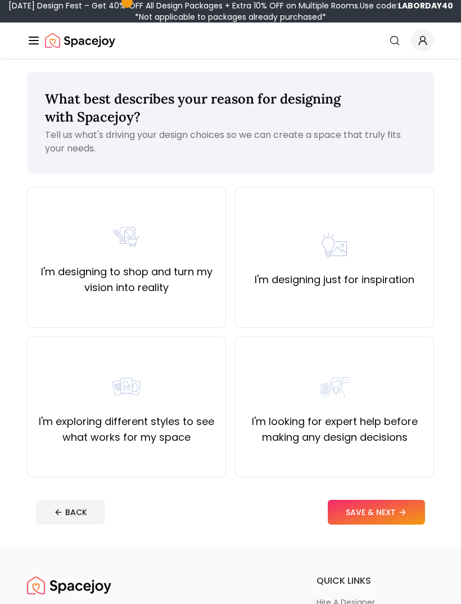
click at [406, 314] on div "I'm designing just for inspiration" at bounding box center [334, 257] width 199 height 141
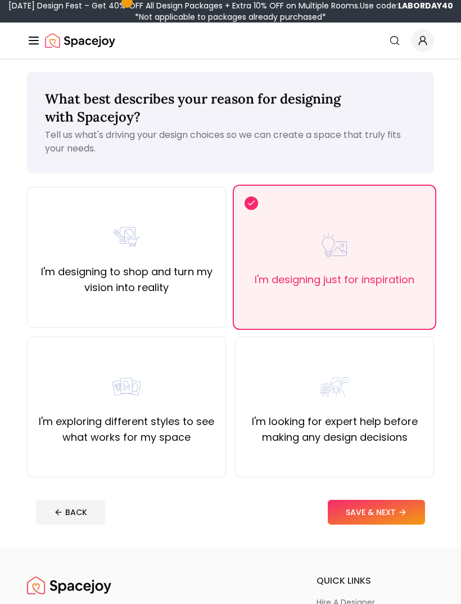
click at [401, 518] on button "SAVE & NEXT" at bounding box center [376, 512] width 97 height 25
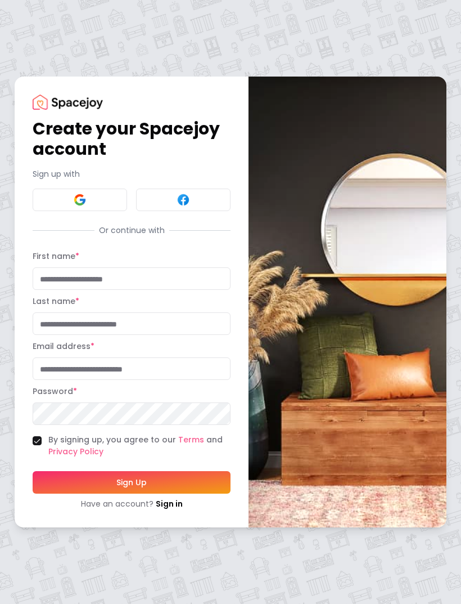
click at [106, 189] on button at bounding box center [80, 199] width 95 height 23
click at [197, 282] on input "First name *" at bounding box center [132, 278] width 198 height 23
type input "***"
click at [165, 320] on input "Last name *" at bounding box center [132, 323] width 198 height 23
type input "**"
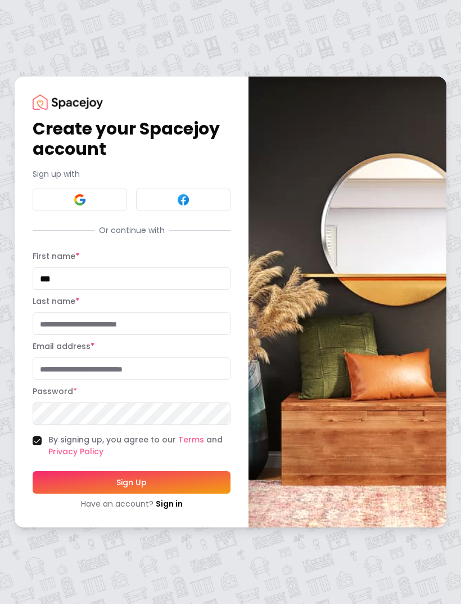
type input "********"
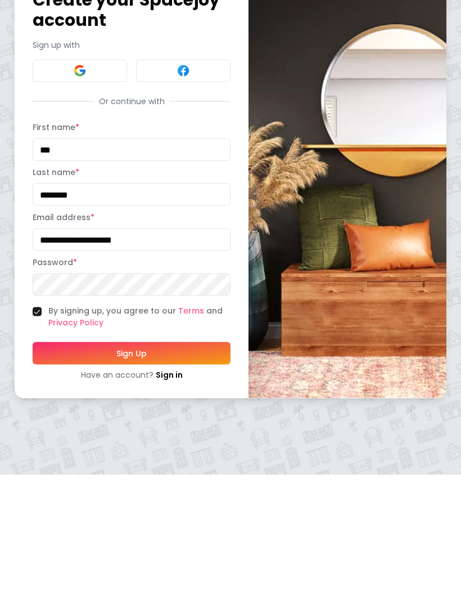
type input "**********"
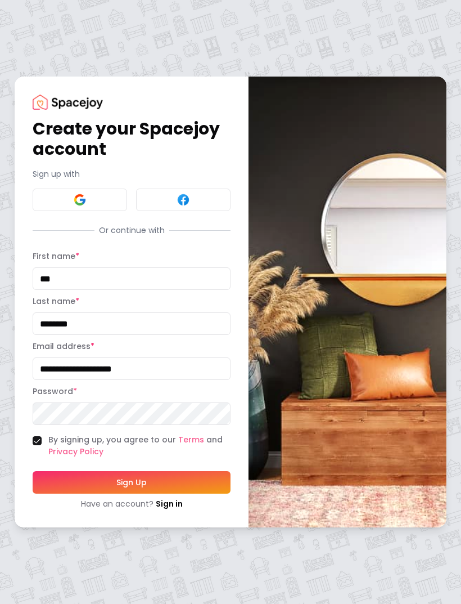
click at [193, 478] on button "Sign Up" at bounding box center [132, 482] width 198 height 23
